Goal: Task Accomplishment & Management: Manage account settings

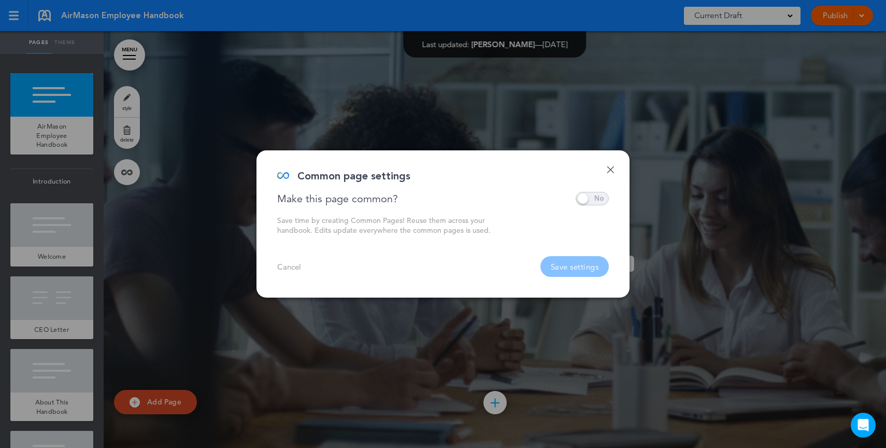
click at [595, 203] on span at bounding box center [592, 198] width 33 height 13
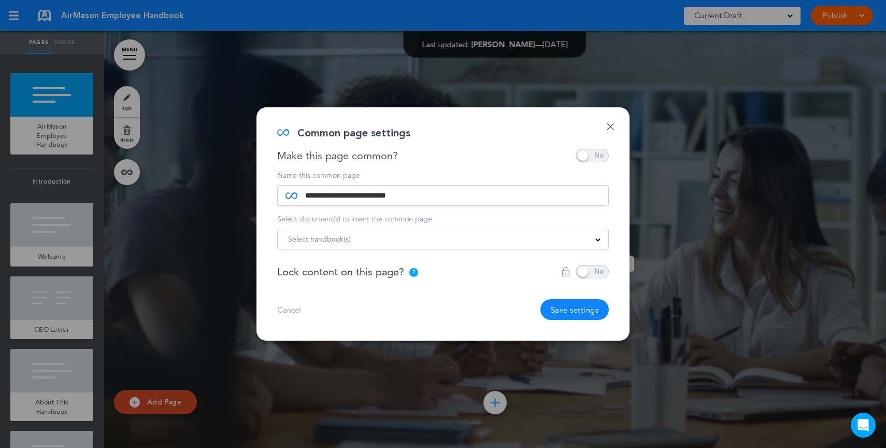
click at [365, 240] on div "Select handbook(s)" at bounding box center [443, 238] width 331 height 11
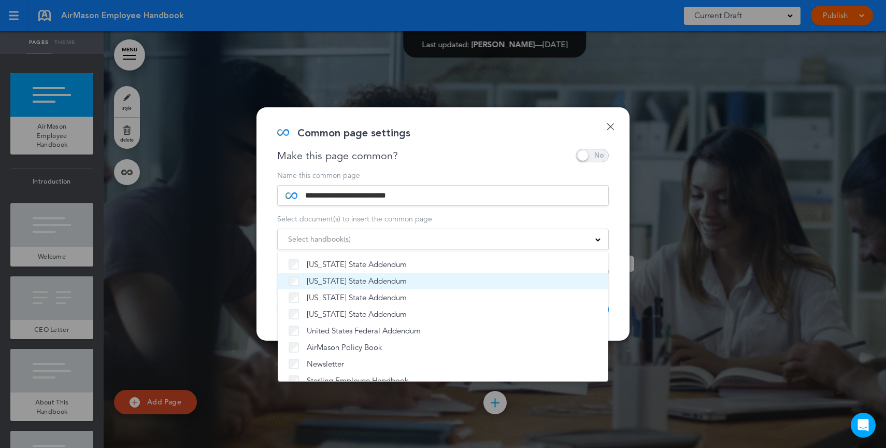
click at [293, 274] on li "[US_STATE] State Addendum" at bounding box center [443, 281] width 330 height 17
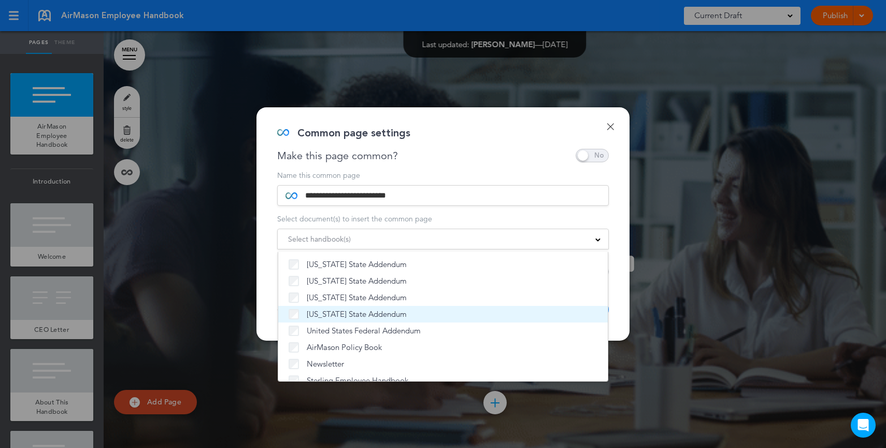
click at [296, 321] on li "[US_STATE] State Addendum" at bounding box center [443, 314] width 330 height 17
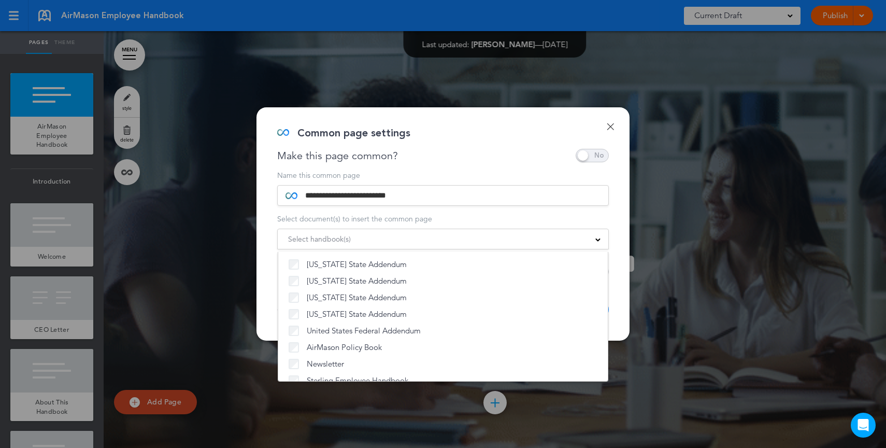
click at [422, 165] on div "**********" at bounding box center [443, 223] width 373 height 233
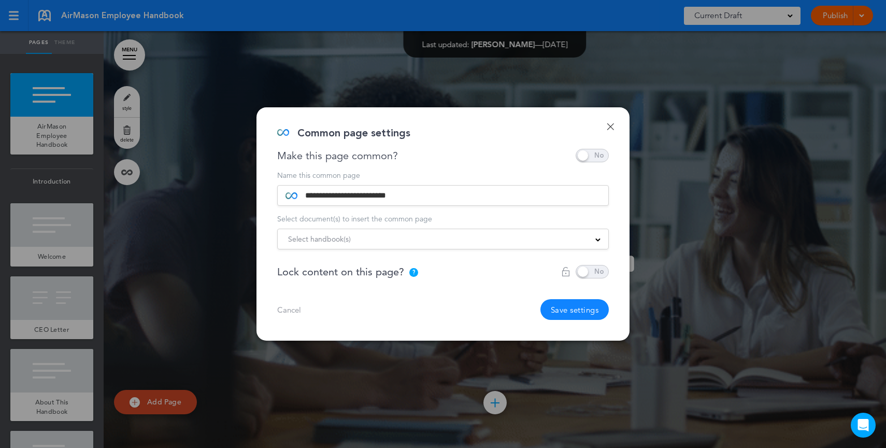
click at [612, 125] on link "Done" at bounding box center [610, 126] width 7 height 7
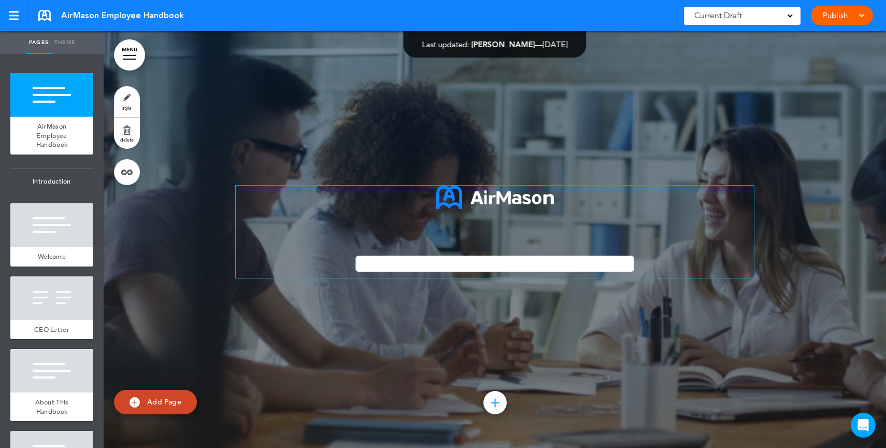
click at [637, 263] on span "**********" at bounding box center [495, 263] width 284 height 29
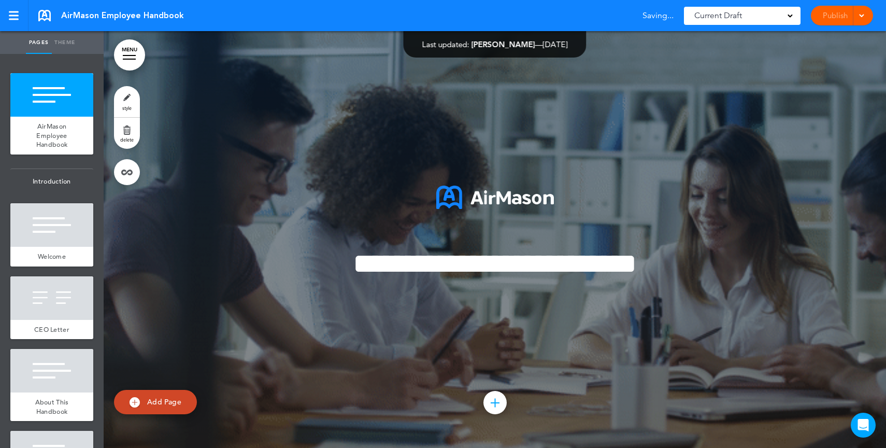
click at [825, 18] on div "Publish Publish Preview Draft" at bounding box center [842, 16] width 62 height 20
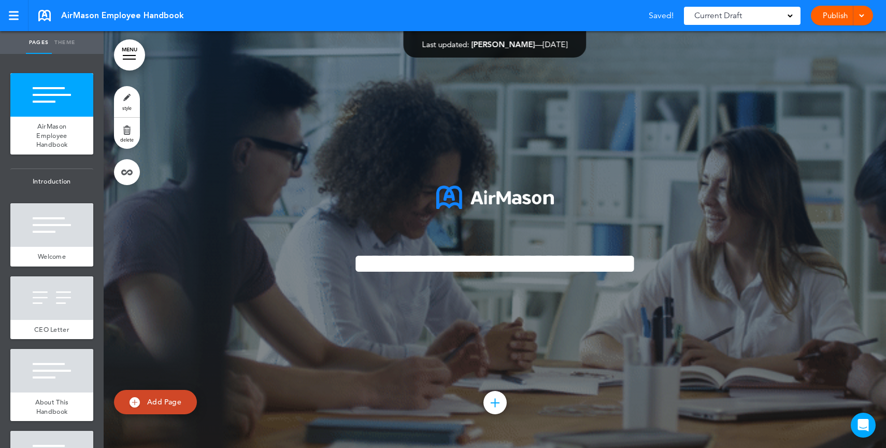
click at [825, 18] on link "Publish" at bounding box center [835, 16] width 33 height 20
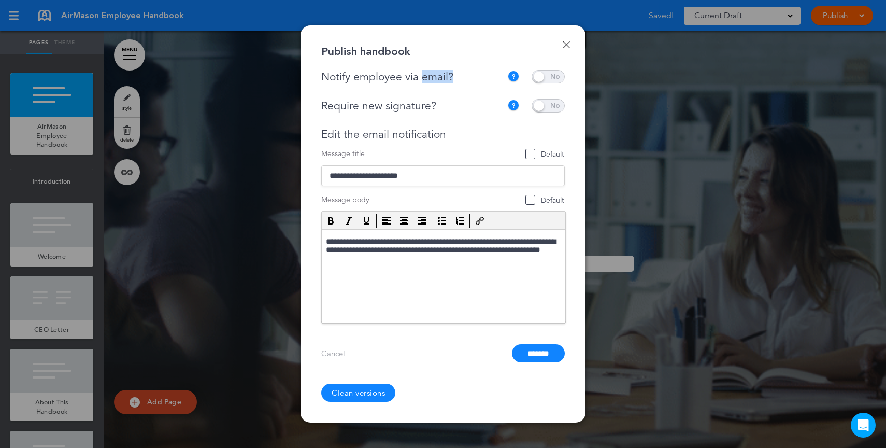
drag, startPoint x: 471, startPoint y: 78, endPoint x: 422, endPoint y: 79, distance: 49.2
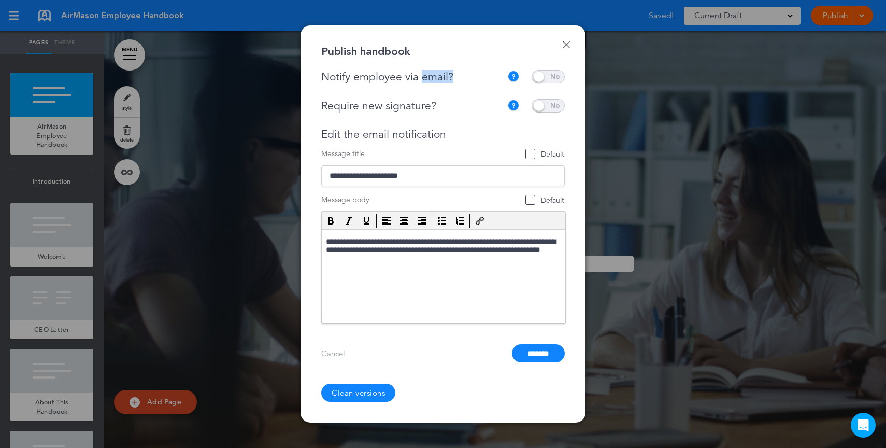
click at [422, 79] on div "Notify employee via email?" at bounding box center [414, 76] width 186 height 13
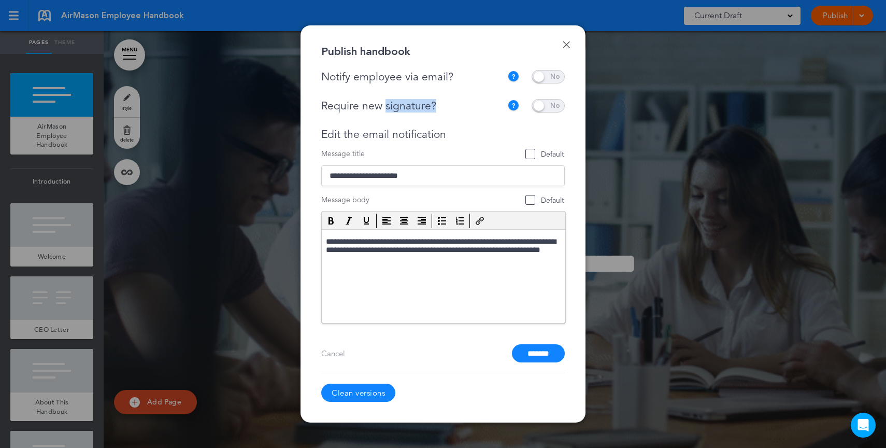
drag, startPoint x: 443, startPoint y: 108, endPoint x: 384, endPoint y: 103, distance: 59.3
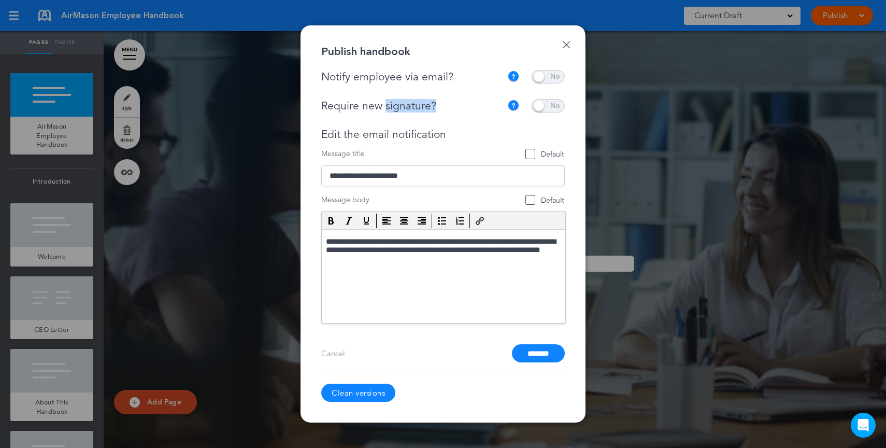
click at [384, 103] on div "Require new signature?" at bounding box center [411, 106] width 181 height 13
click at [552, 355] on input "*******" at bounding box center [538, 353] width 53 height 18
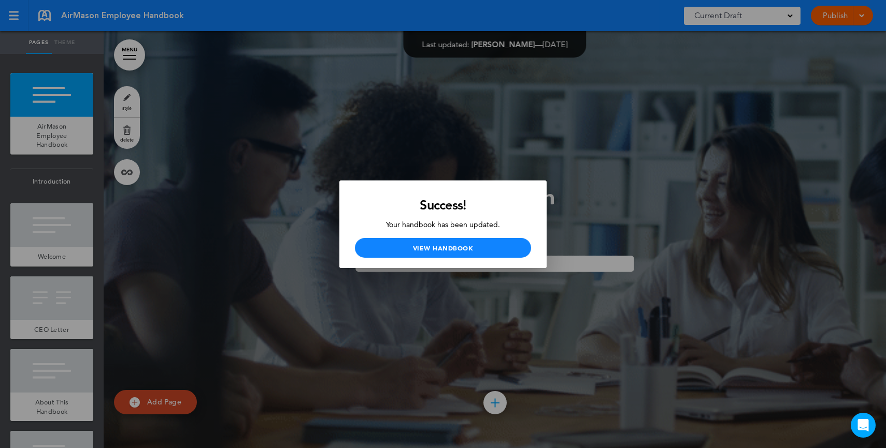
click at [622, 213] on div at bounding box center [443, 224] width 886 height 448
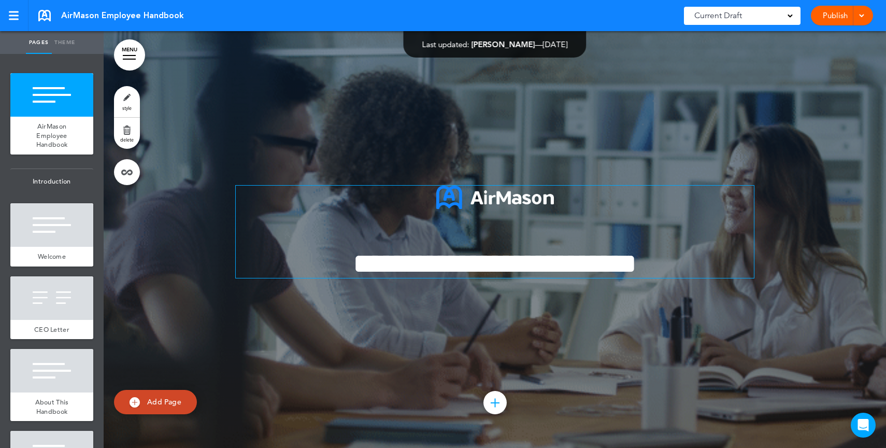
click at [624, 249] on span "**********" at bounding box center [495, 263] width 284 height 29
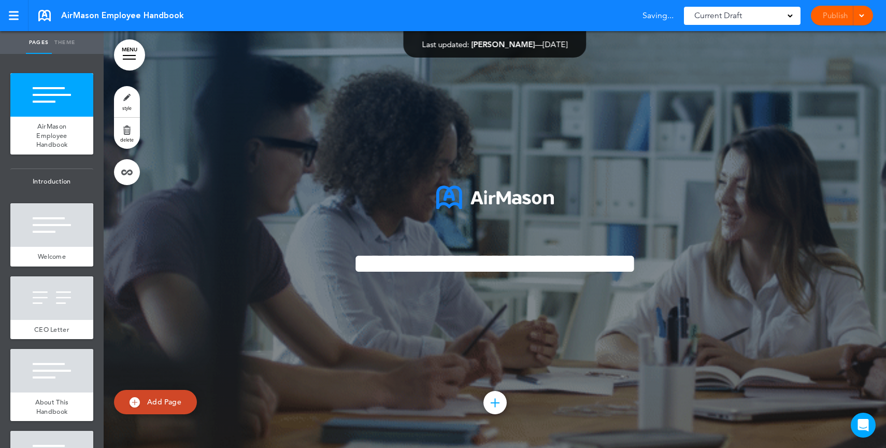
click at [839, 17] on div "Publish Publish Preview Draft" at bounding box center [842, 16] width 62 height 20
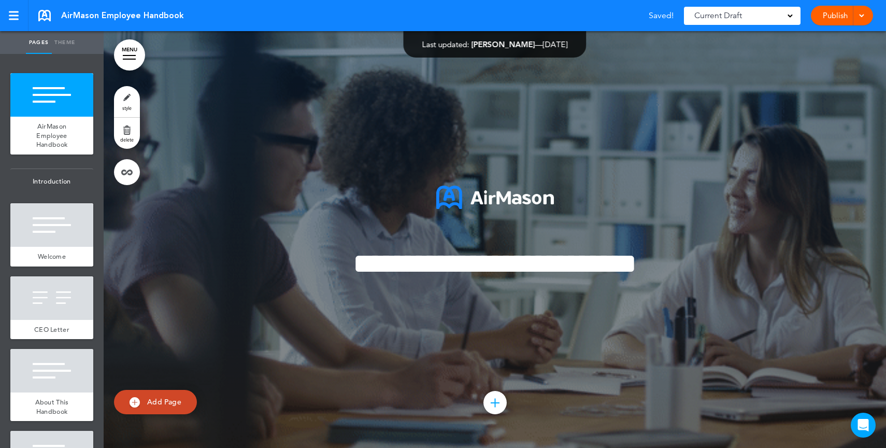
click at [843, 12] on link "Publish" at bounding box center [835, 16] width 33 height 20
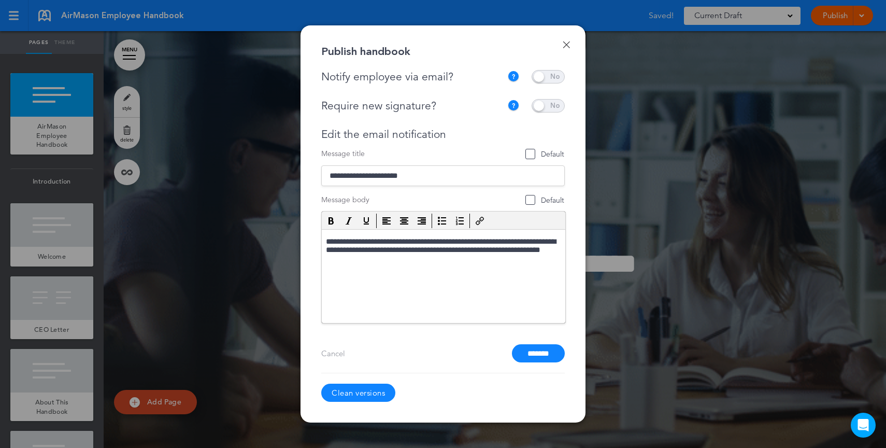
click at [556, 75] on span at bounding box center [548, 76] width 33 height 13
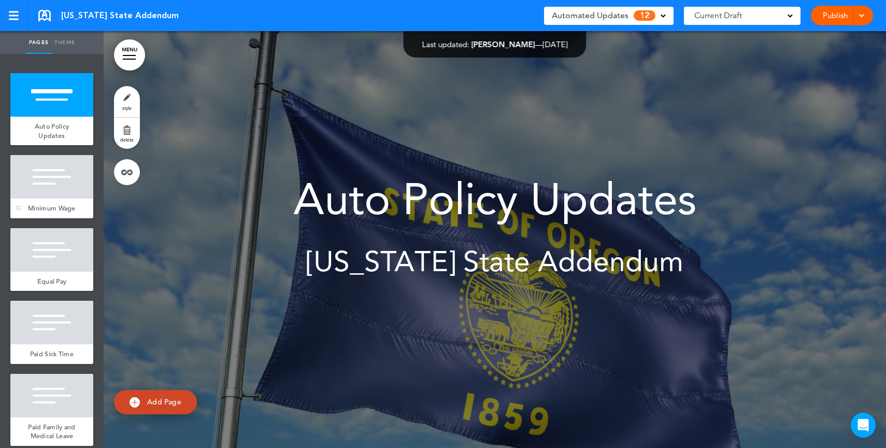
click at [38, 211] on span "Minimum Wage" at bounding box center [52, 208] width 48 height 9
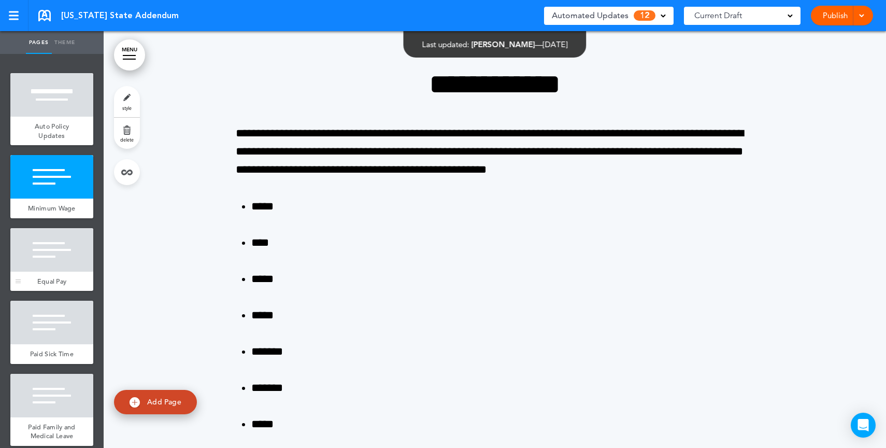
click at [52, 267] on div at bounding box center [51, 250] width 83 height 44
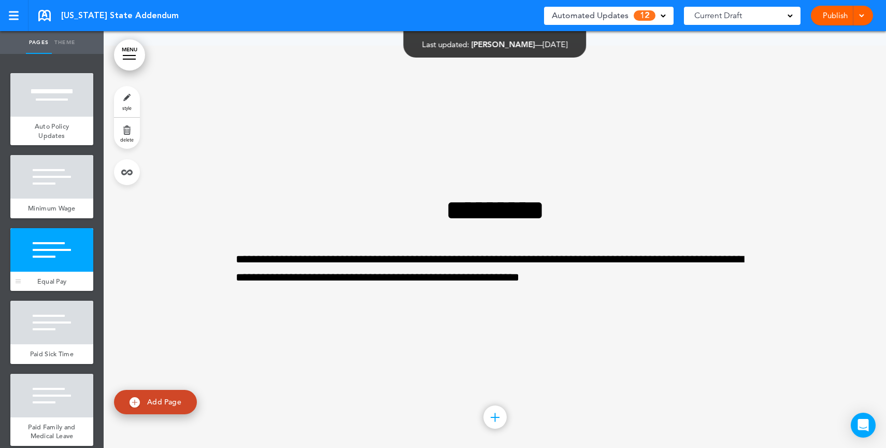
scroll to position [1303, 0]
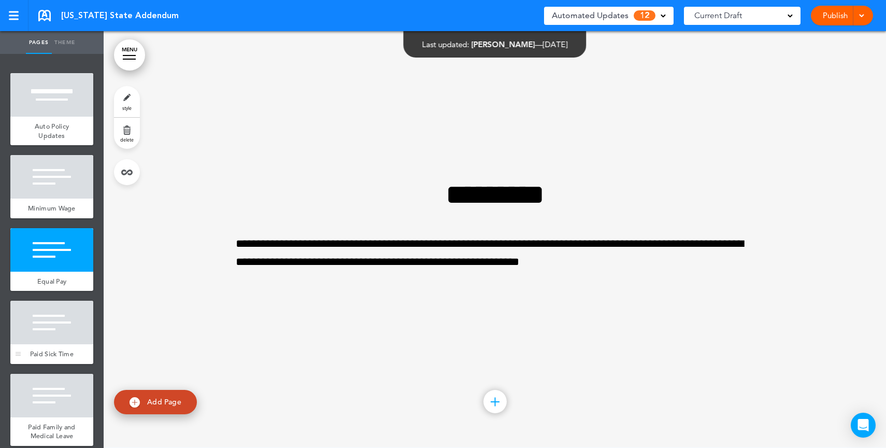
click at [44, 317] on div at bounding box center [51, 323] width 83 height 44
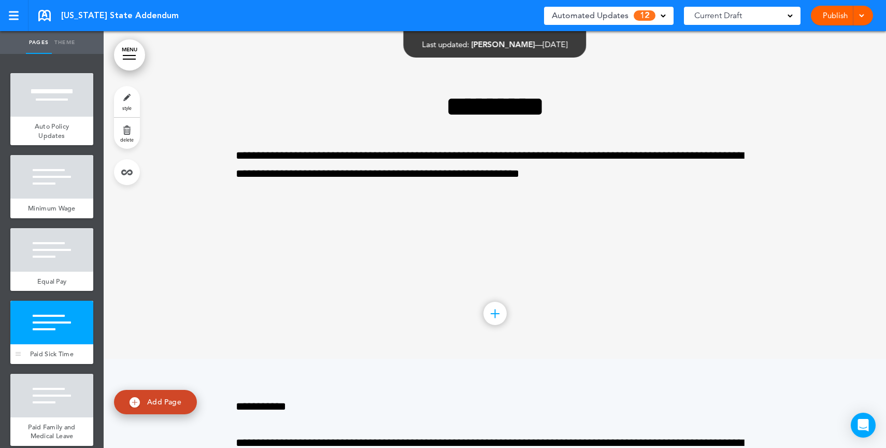
scroll to position [1719, 0]
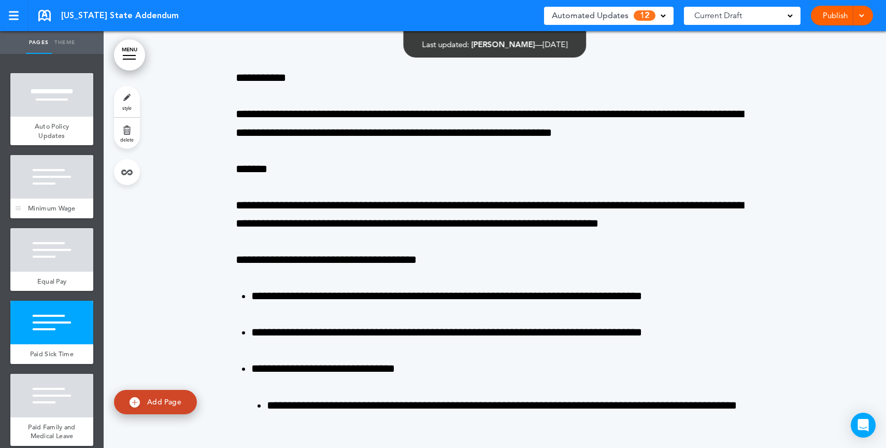
click at [47, 200] on div "Minimum Wage" at bounding box center [51, 209] width 83 height 20
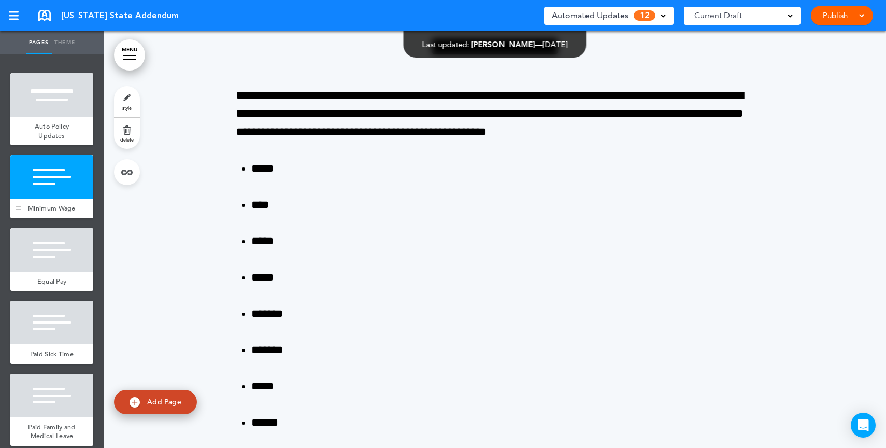
scroll to position [417, 0]
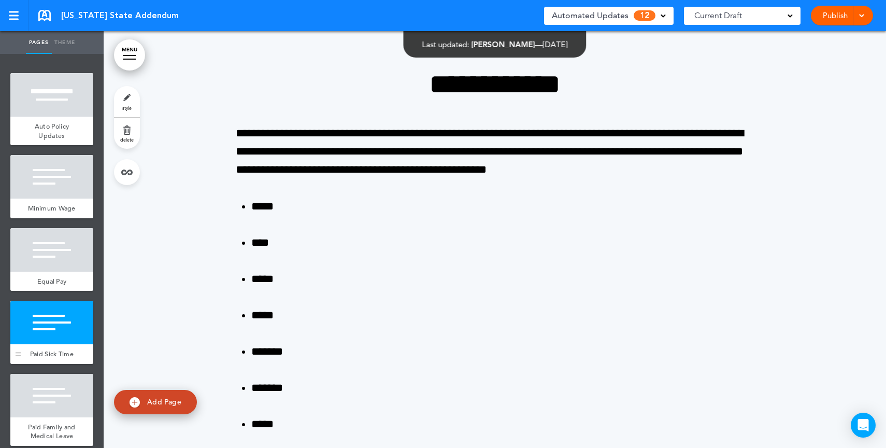
click at [45, 353] on div "Paid Sick Time" at bounding box center [51, 354] width 83 height 20
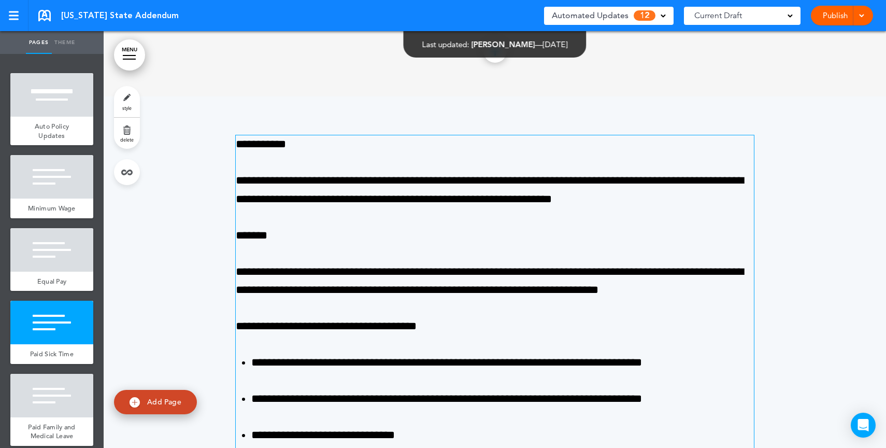
scroll to position [1719, 0]
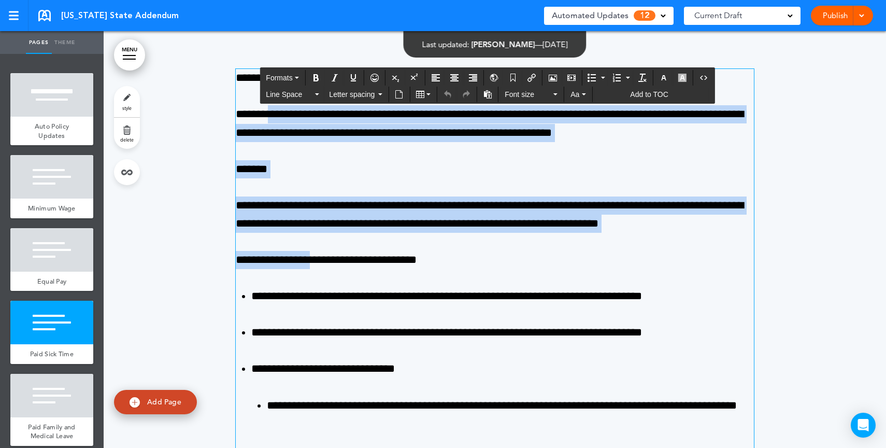
drag, startPoint x: 279, startPoint y: 107, endPoint x: 310, endPoint y: 263, distance: 158.7
click at [310, 263] on div "**********" at bounding box center [495, 169] width 518 height 200
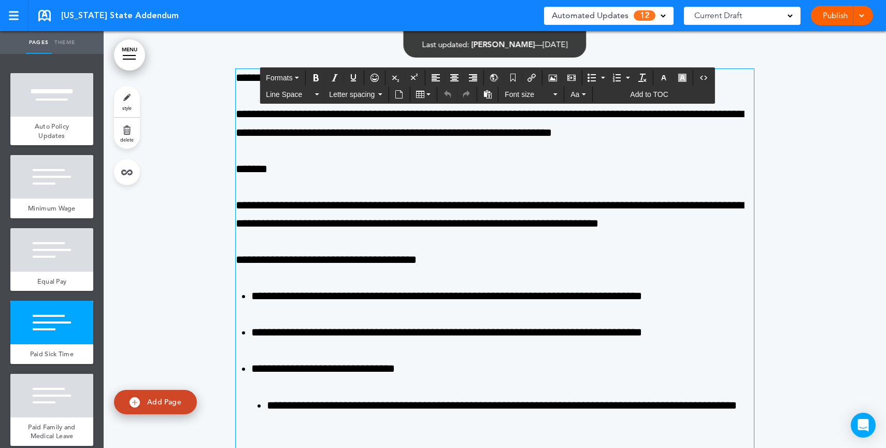
click at [632, 17] on div "Automated Updates 12" at bounding box center [609, 15] width 114 height 15
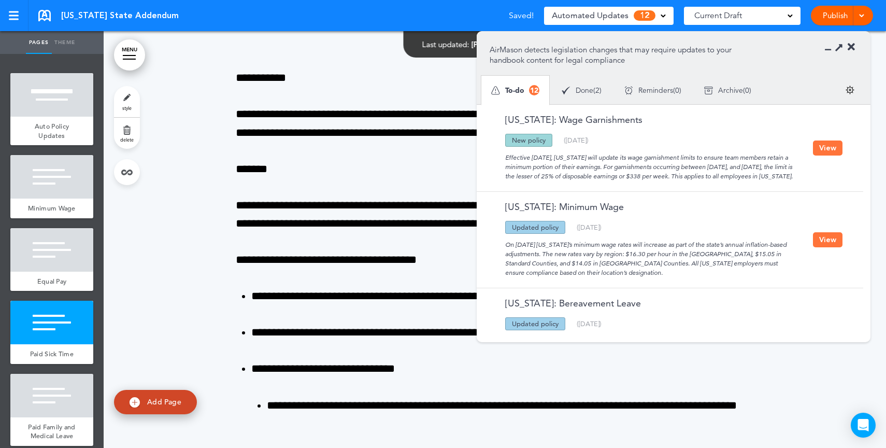
scroll to position [927, 0]
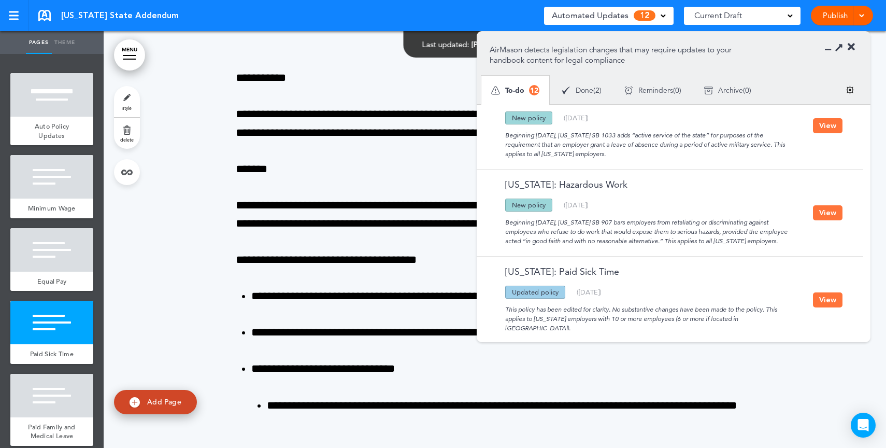
drag, startPoint x: 769, startPoint y: 312, endPoint x: 773, endPoint y: 287, distance: 25.2
click at [773, 287] on div "Oregon: Paid Sick Time Updated policy New policy Deleted policy ( 01/31/2023 ) …" at bounding box center [651, 300] width 323 height 66
click at [787, 301] on div "This policy has been edited for clarity. No substantive changes have been made …" at bounding box center [651, 316] width 323 height 34
drag, startPoint x: 668, startPoint y: 312, endPoint x: 771, endPoint y: 310, distance: 102.7
click at [771, 310] on div "This policy has been edited for clarity. No substantive changes have been made …" at bounding box center [651, 316] width 323 height 34
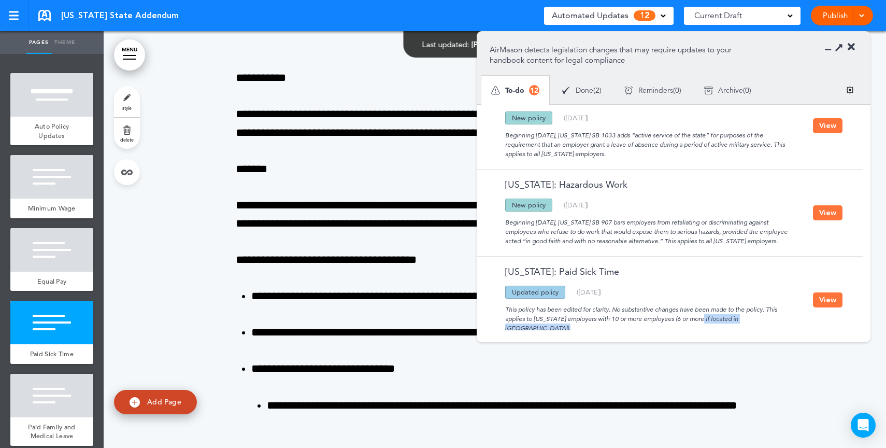
click at [818, 292] on button "View" at bounding box center [828, 299] width 30 height 15
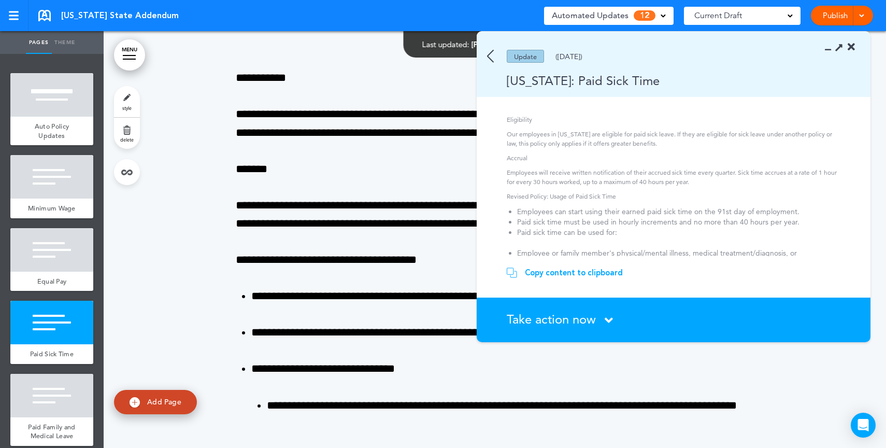
click at [608, 274] on div "Copy content to clipboard" at bounding box center [574, 272] width 98 height 10
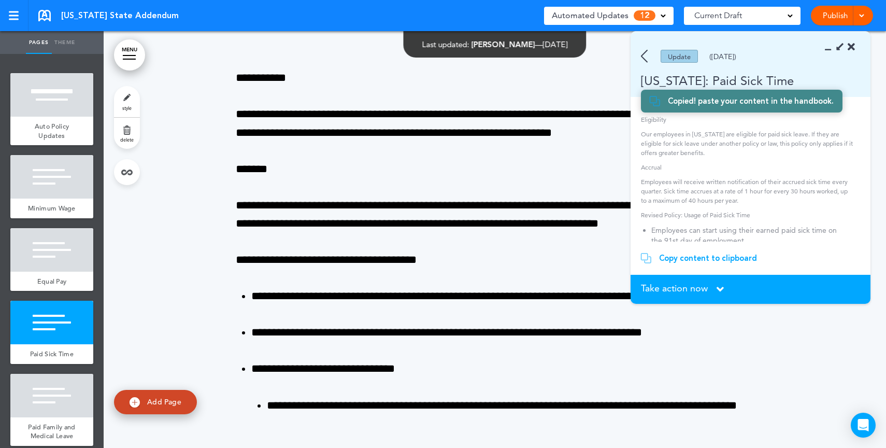
scroll to position [1125, 0]
click at [641, 57] on div "Update (01/28/2023)" at bounding box center [736, 56] width 210 height 13
click at [643, 56] on img at bounding box center [644, 56] width 7 height 13
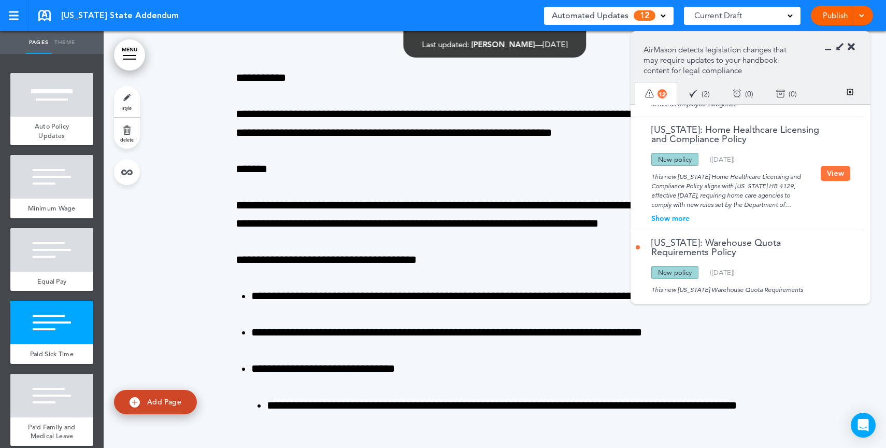
scroll to position [404, 0]
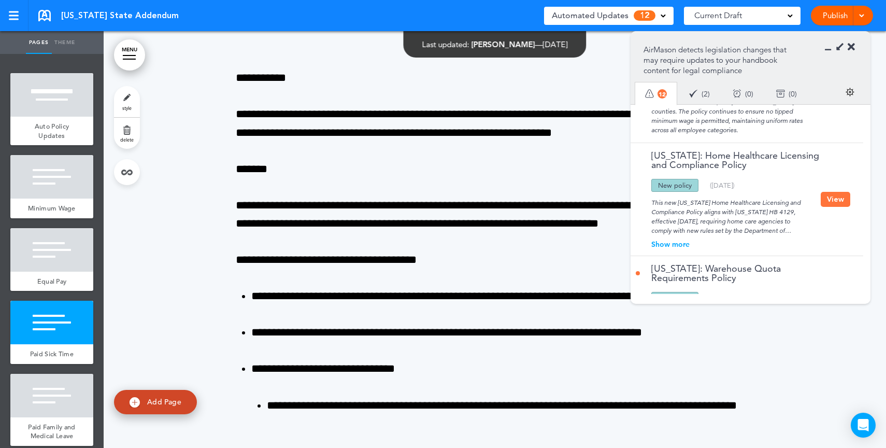
click at [840, 43] on icon at bounding box center [839, 46] width 11 height 11
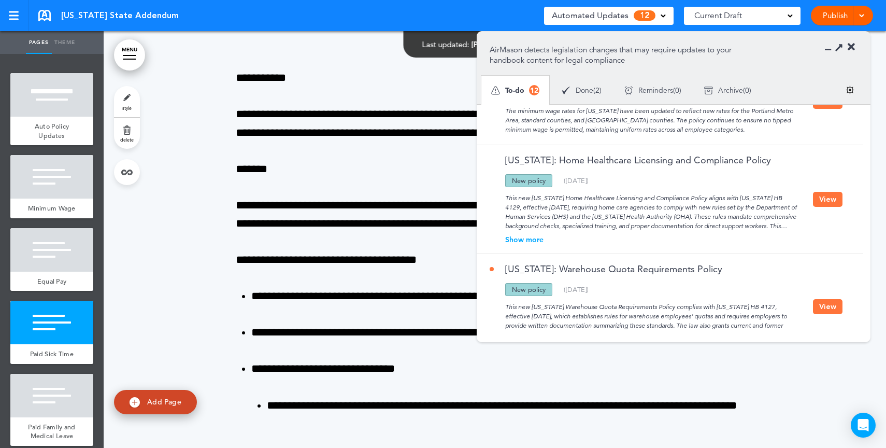
scroll to position [0, 0]
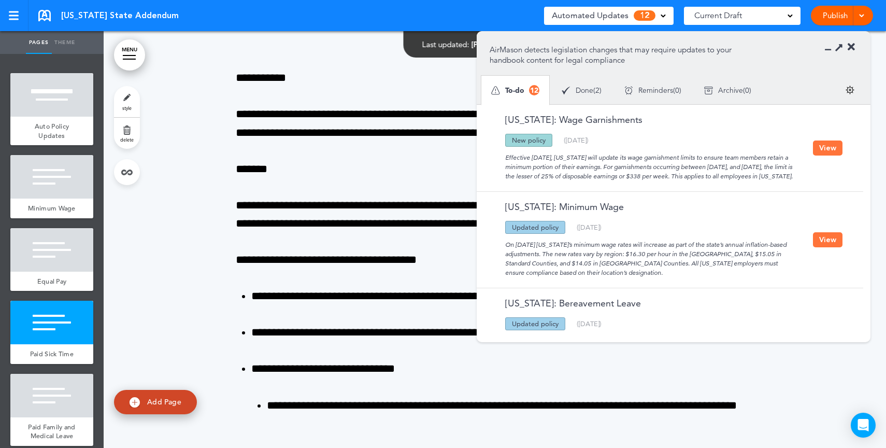
click at [826, 145] on button "View" at bounding box center [828, 147] width 30 height 15
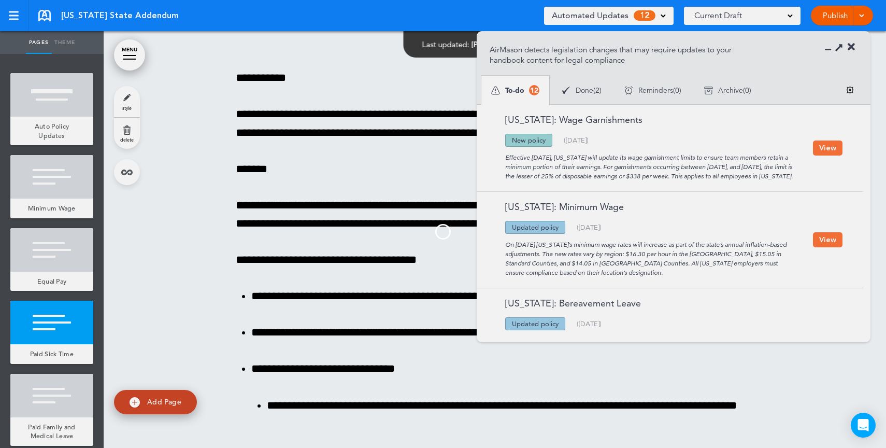
click at [826, 150] on div at bounding box center [443, 224] width 886 height 448
